Goal: Check status: Check status

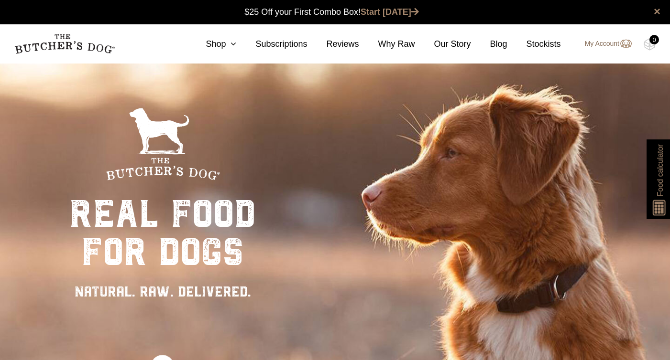
scroll to position [0, 0]
click at [600, 43] on link "My Account" at bounding box center [603, 43] width 56 height 11
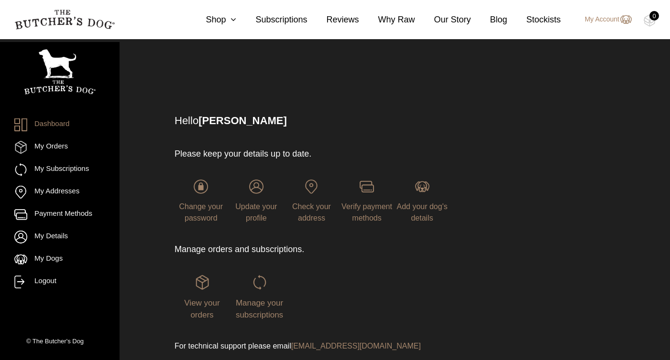
scroll to position [30, 0]
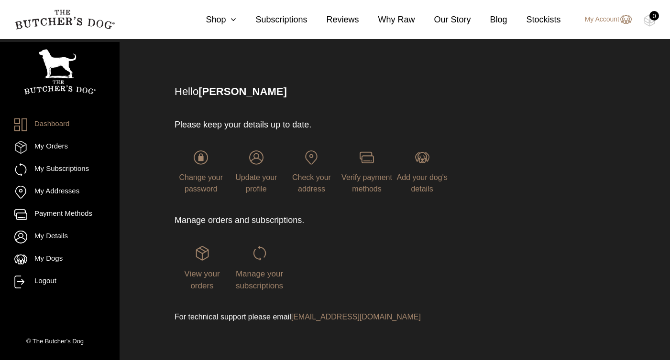
click at [202, 268] on div "View your orders" at bounding box center [201, 269] width 55 height 46
click at [202, 253] on img at bounding box center [202, 253] width 14 height 14
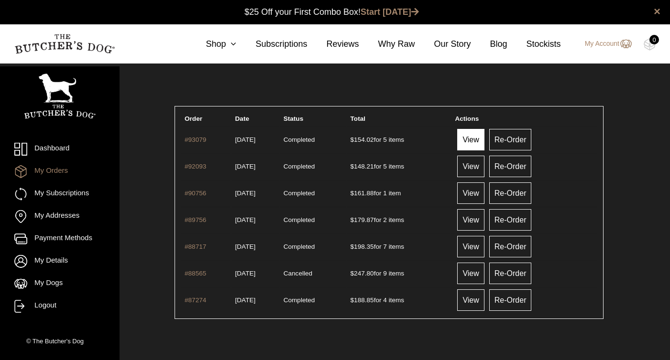
click at [484, 139] on link "View" at bounding box center [470, 140] width 27 height 22
